Goal: Entertainment & Leisure: Consume media (video, audio)

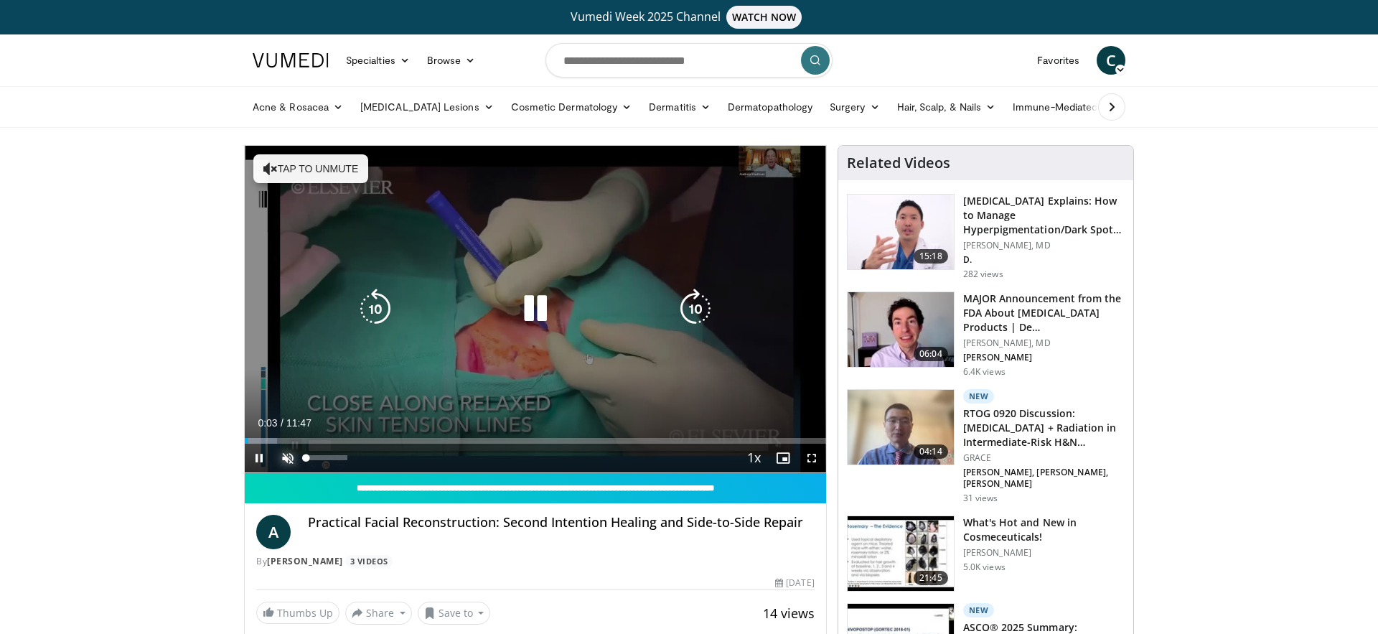
click at [287, 458] on span "Video Player" at bounding box center [287, 457] width 29 height 29
drag, startPoint x: 814, startPoint y: 459, endPoint x: 814, endPoint y: 521, distance: 62.4
click at [814, 459] on span "Video Player" at bounding box center [811, 457] width 29 height 29
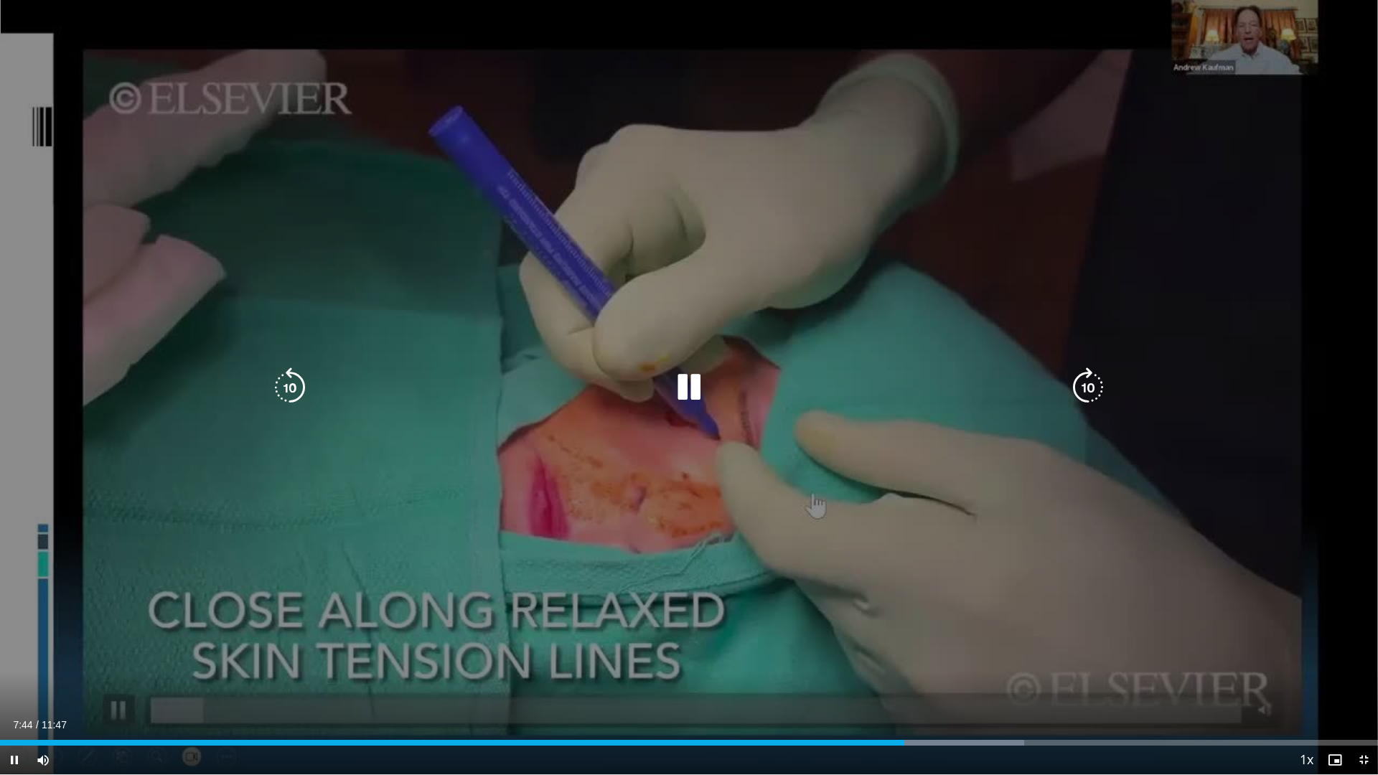
click at [122, 633] on div "10 seconds Tap to unmute" at bounding box center [689, 387] width 1378 height 774
